Goal: Information Seeking & Learning: Learn about a topic

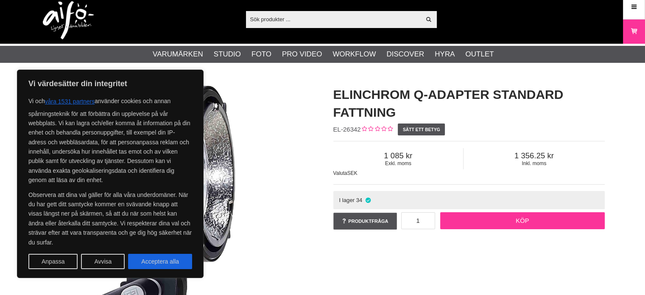
scroll to position [5, 0]
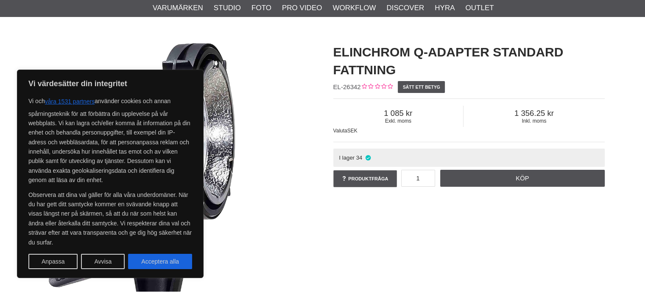
scroll to position [53, 0]
